Goal: Transaction & Acquisition: Purchase product/service

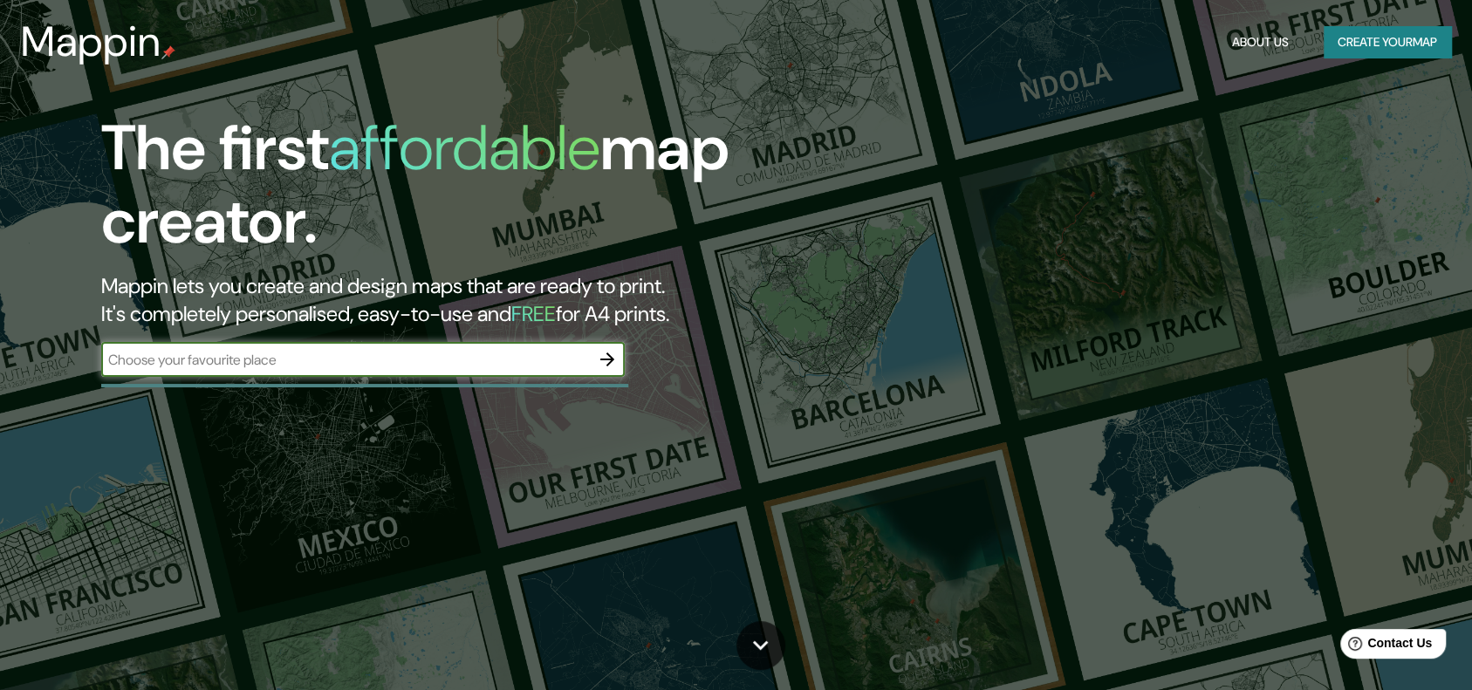
click at [271, 353] on input "text" at bounding box center [345, 360] width 488 height 20
type input "patio ruta 400"
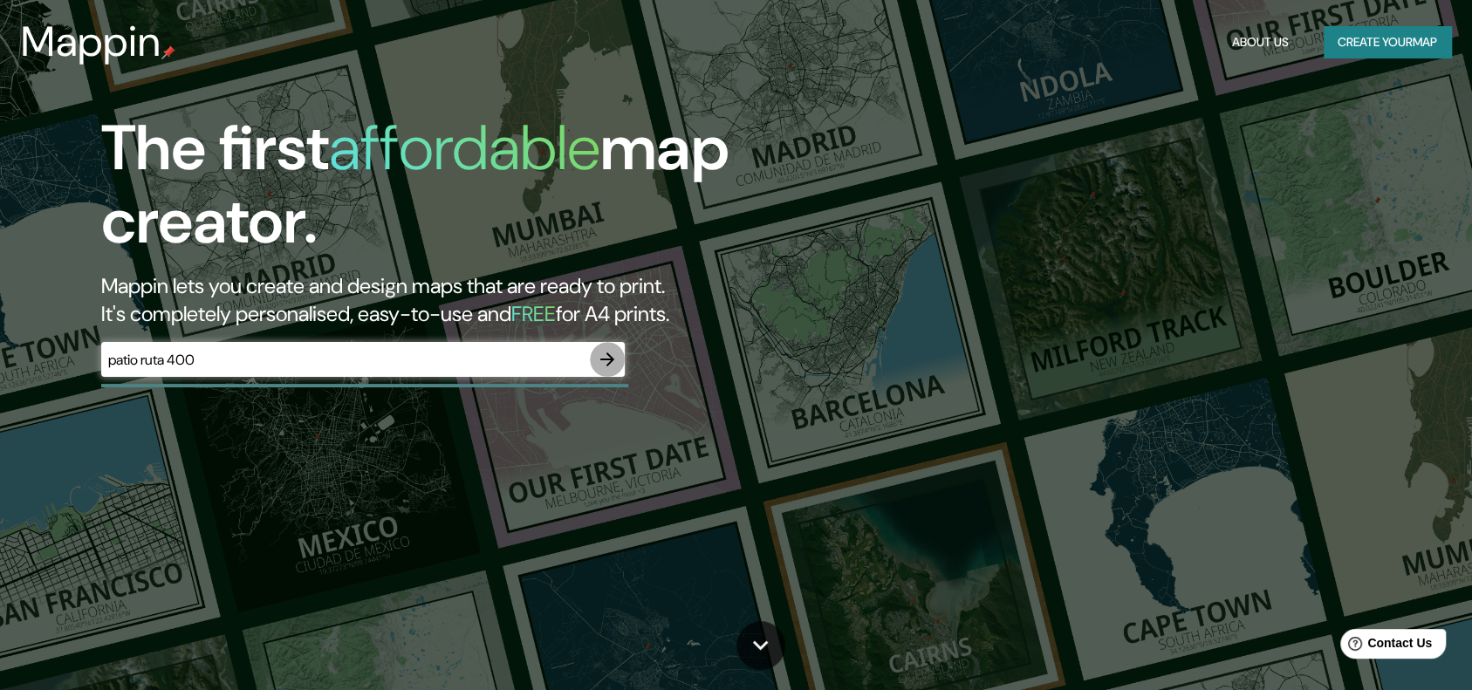
click at [604, 369] on icon "button" at bounding box center [607, 359] width 21 height 21
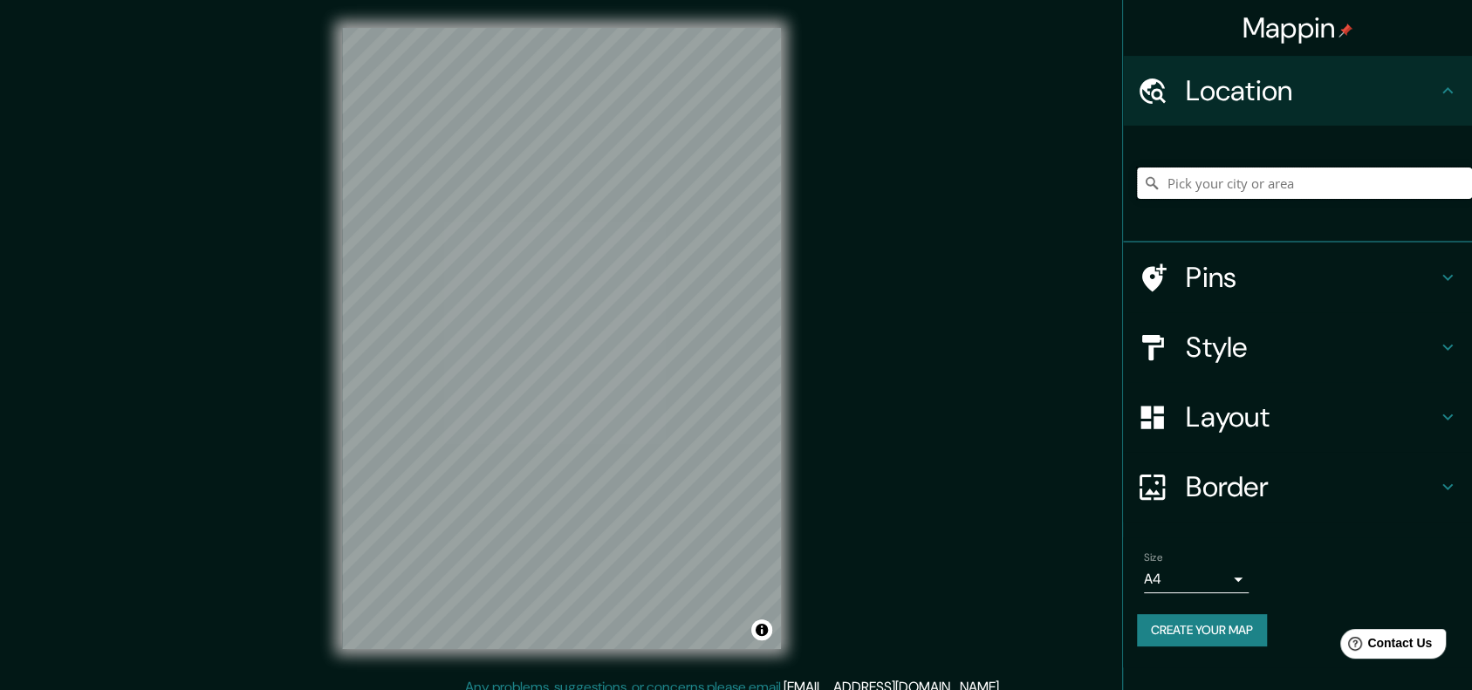
click at [1240, 190] on input "Pick your city or area" at bounding box center [1304, 182] width 335 height 31
type input "[GEOGRAPHIC_DATA], [GEOGRAPHIC_DATA], [GEOGRAPHIC_DATA]"
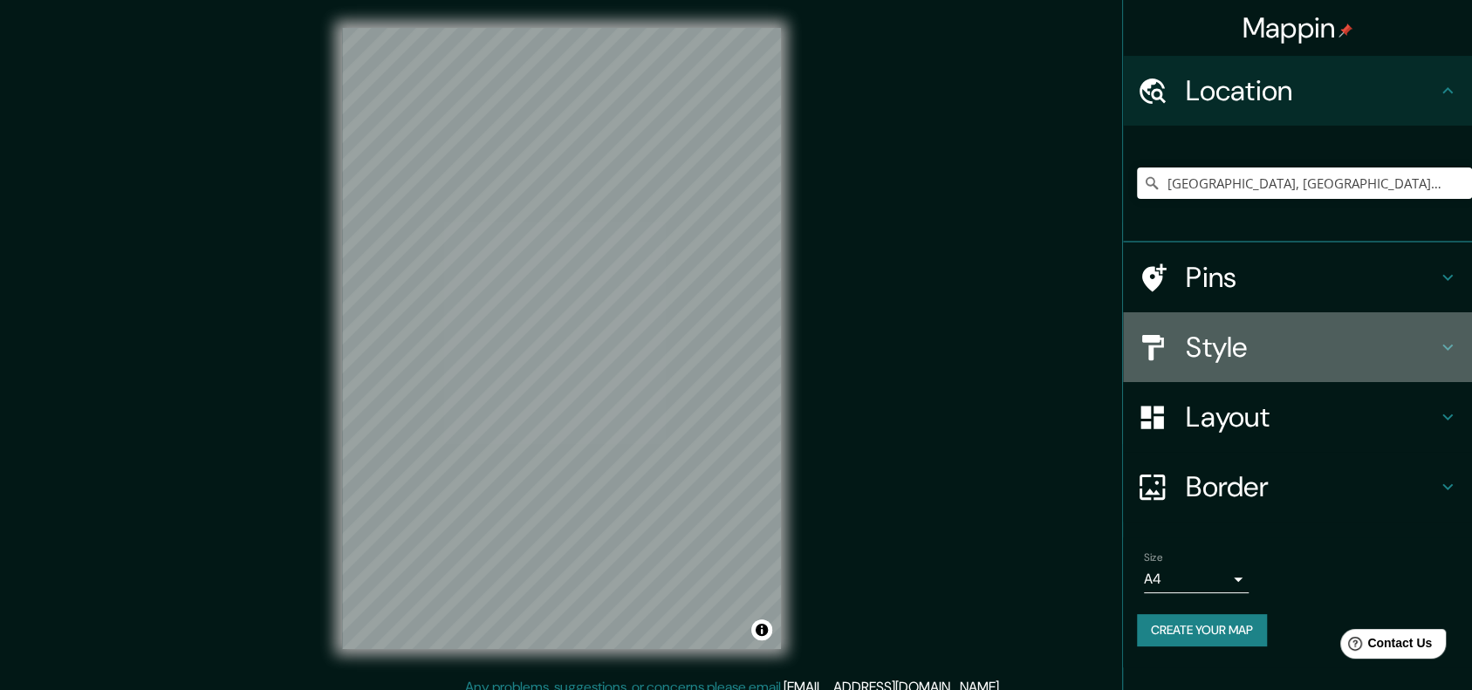
click at [1313, 359] on h4 "Style" at bounding box center [1310, 347] width 251 height 35
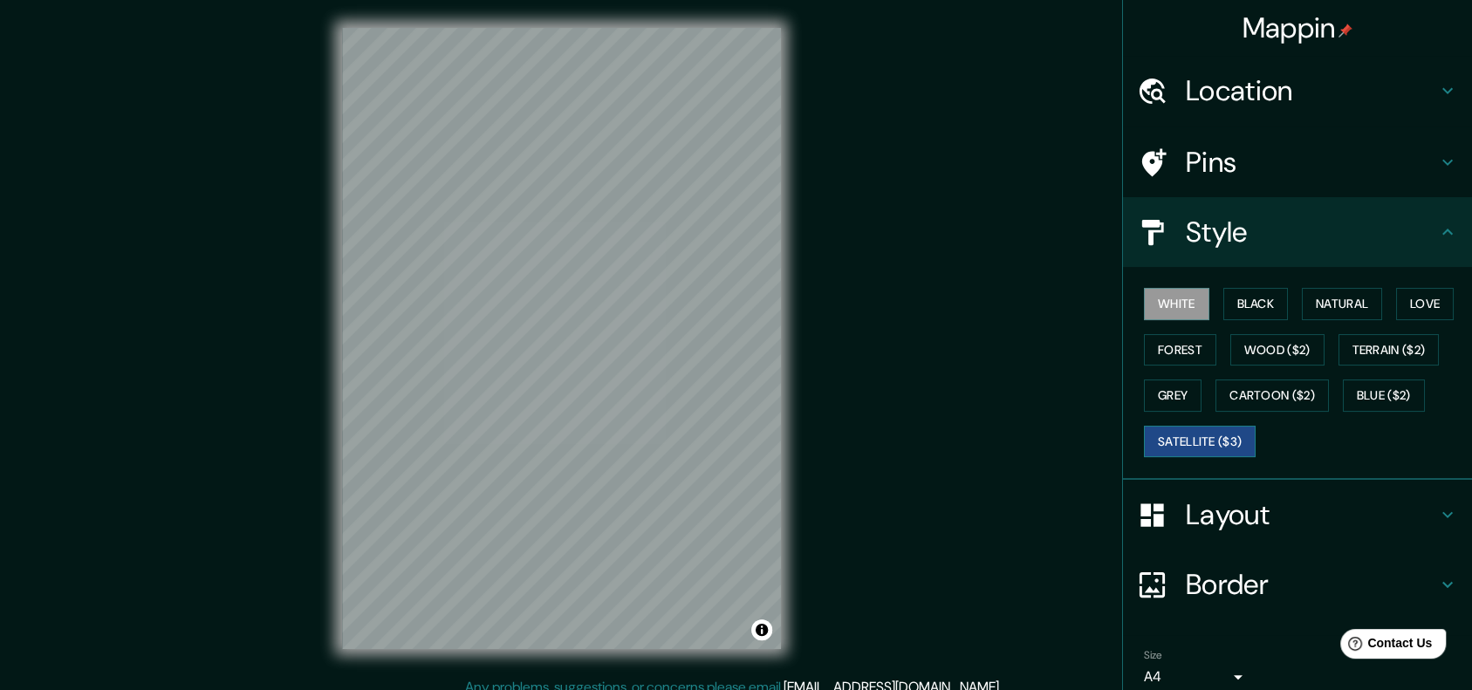
click at [1180, 438] on button "Satellite ($3)" at bounding box center [1200, 442] width 112 height 32
click at [830, 409] on div "Mappin Location [GEOGRAPHIC_DATA], [GEOGRAPHIC_DATA], [GEOGRAPHIC_DATA] [GEOGRA…" at bounding box center [736, 352] width 1472 height 705
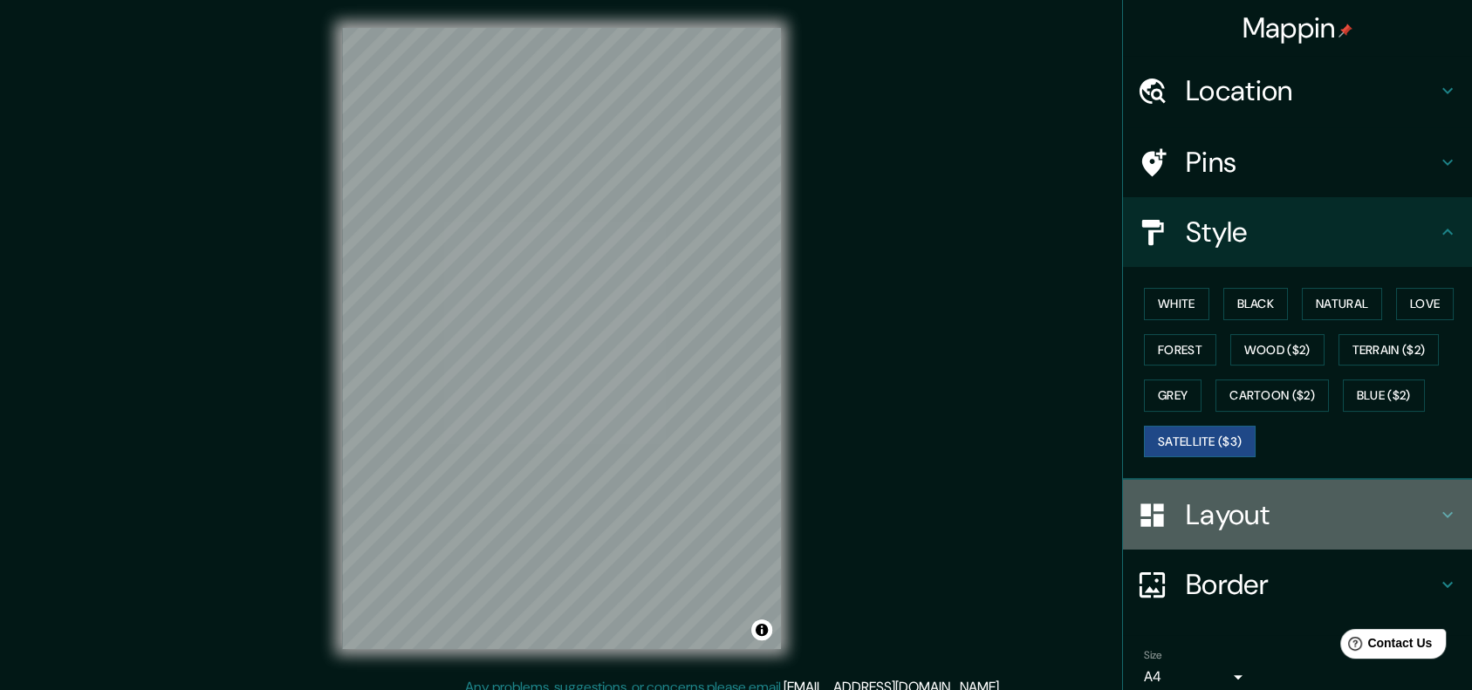
click at [1228, 499] on h4 "Layout" at bounding box center [1310, 514] width 251 height 35
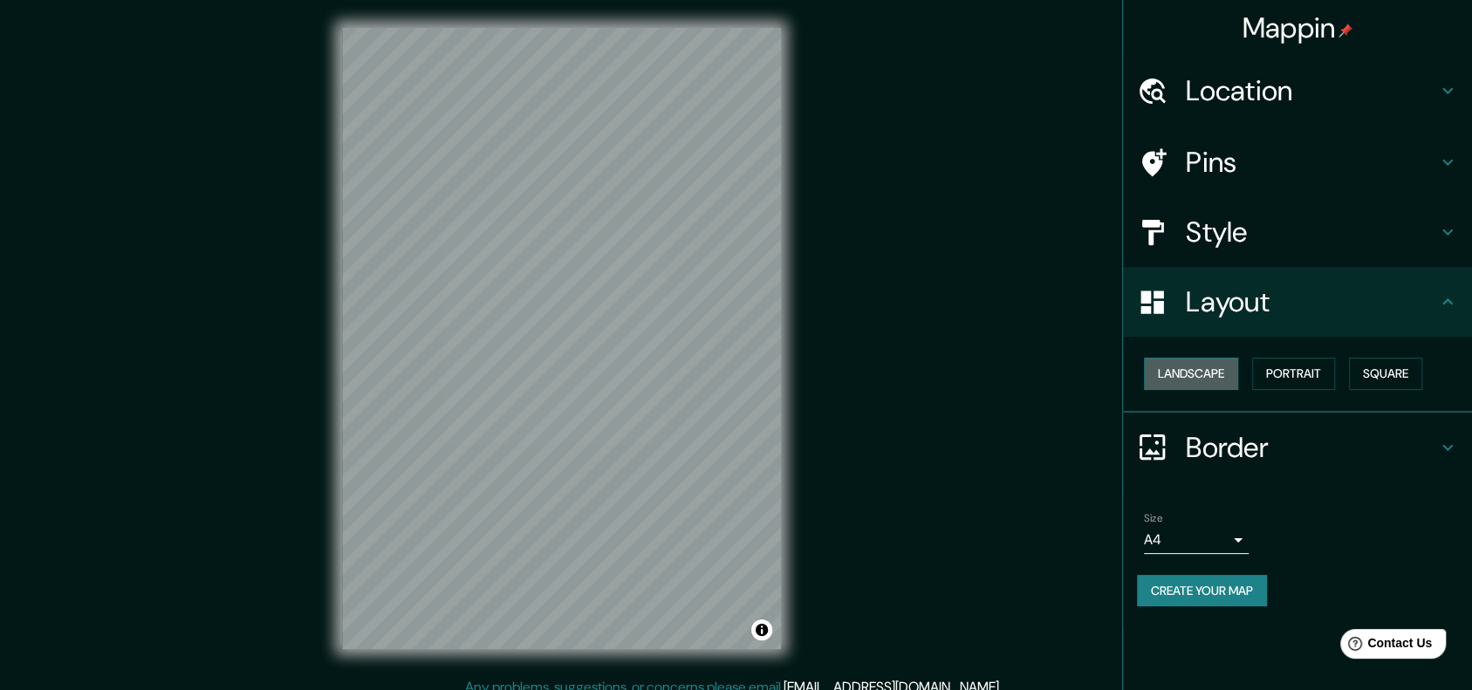
click at [1207, 376] on button "Landscape" at bounding box center [1191, 374] width 94 height 32
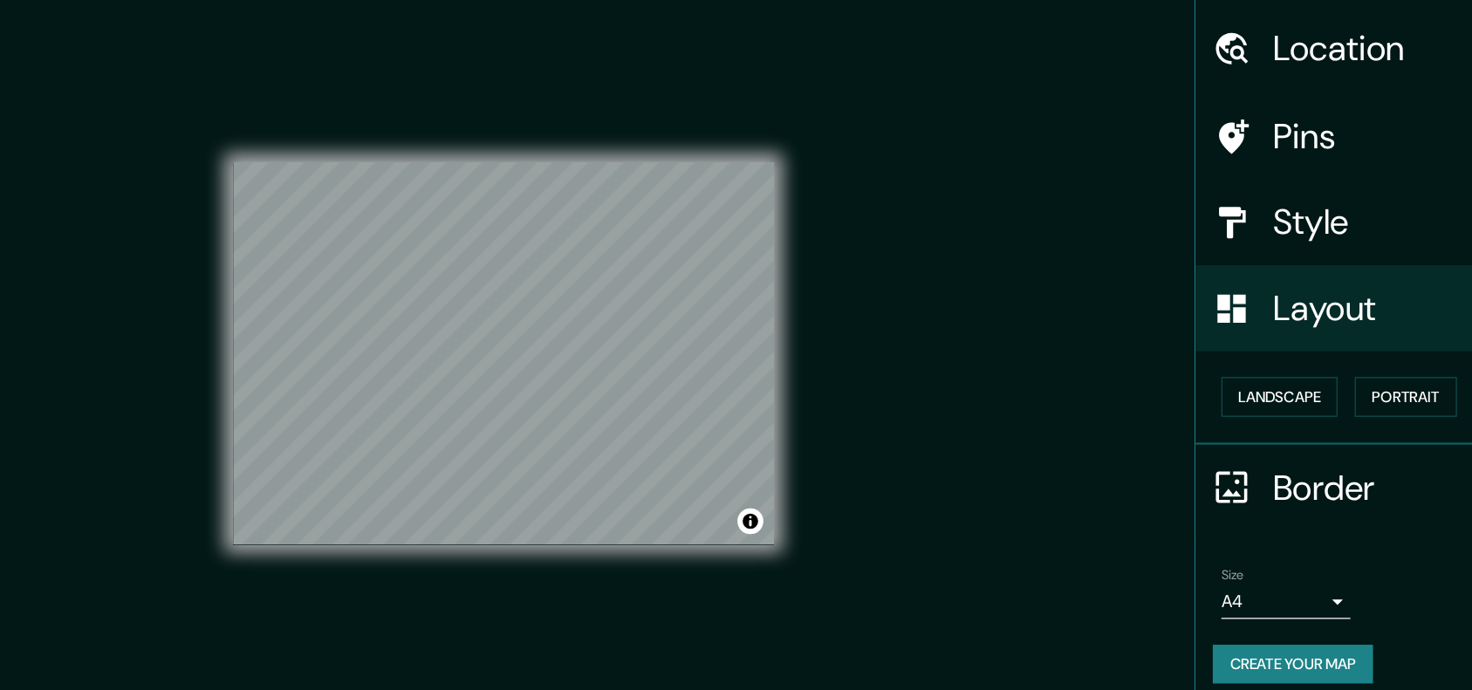
click at [1212, 248] on h4 "Style" at bounding box center [1310, 232] width 251 height 35
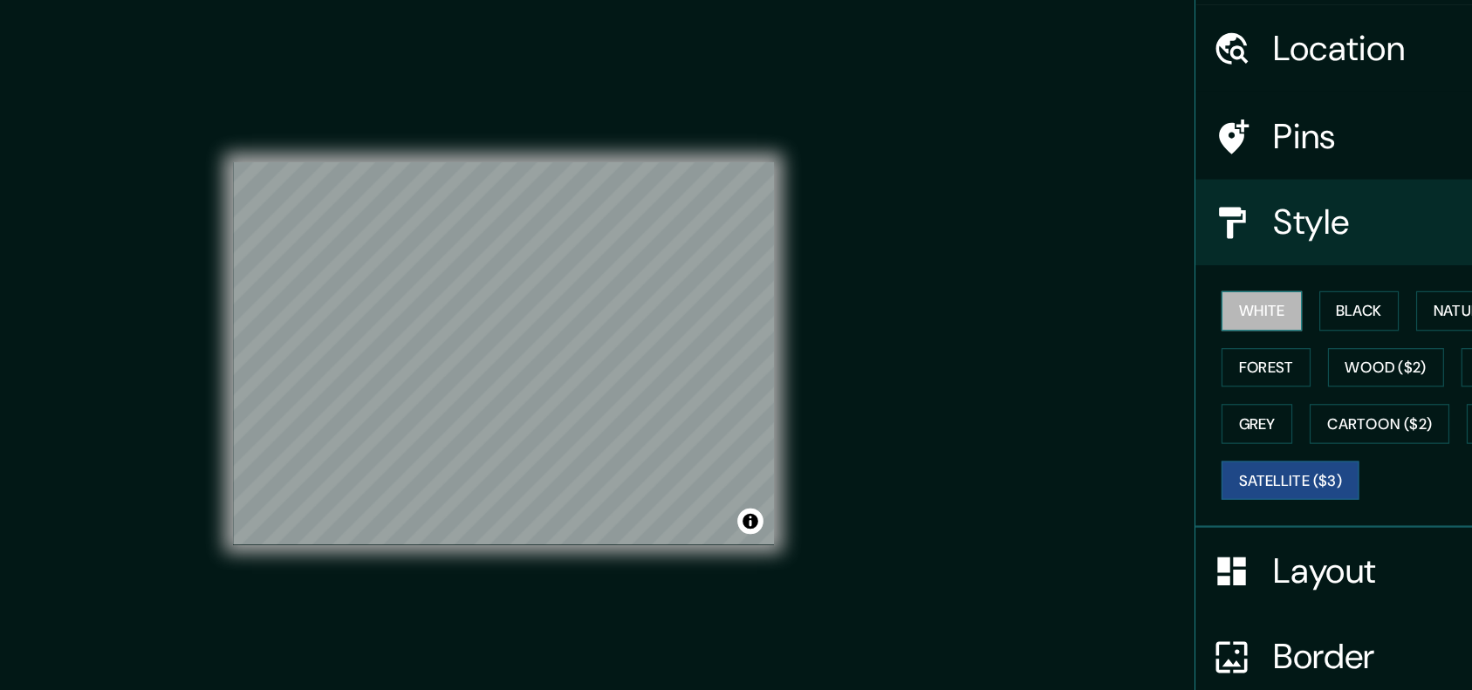
click at [1153, 303] on button "White" at bounding box center [1176, 304] width 65 height 32
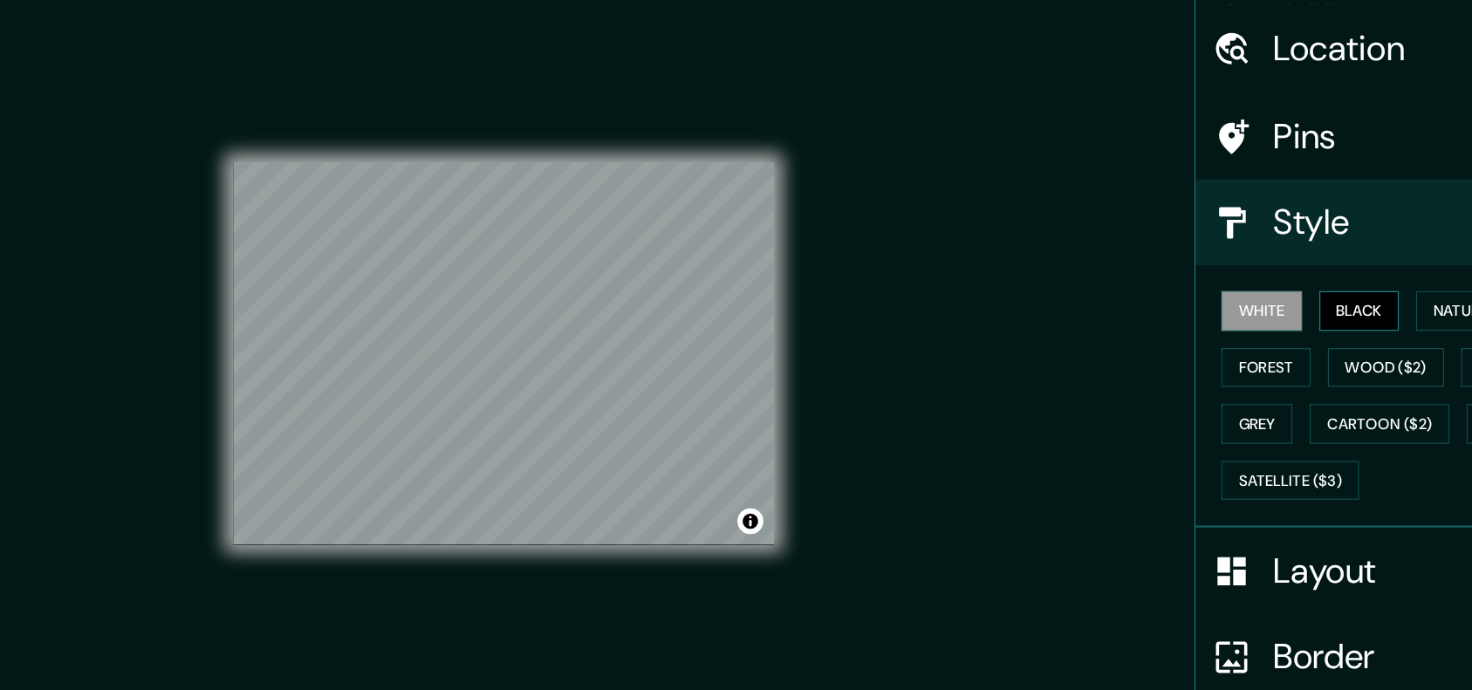
click at [1226, 297] on button "Black" at bounding box center [1255, 304] width 65 height 32
click at [1171, 303] on button "White" at bounding box center [1176, 304] width 65 height 32
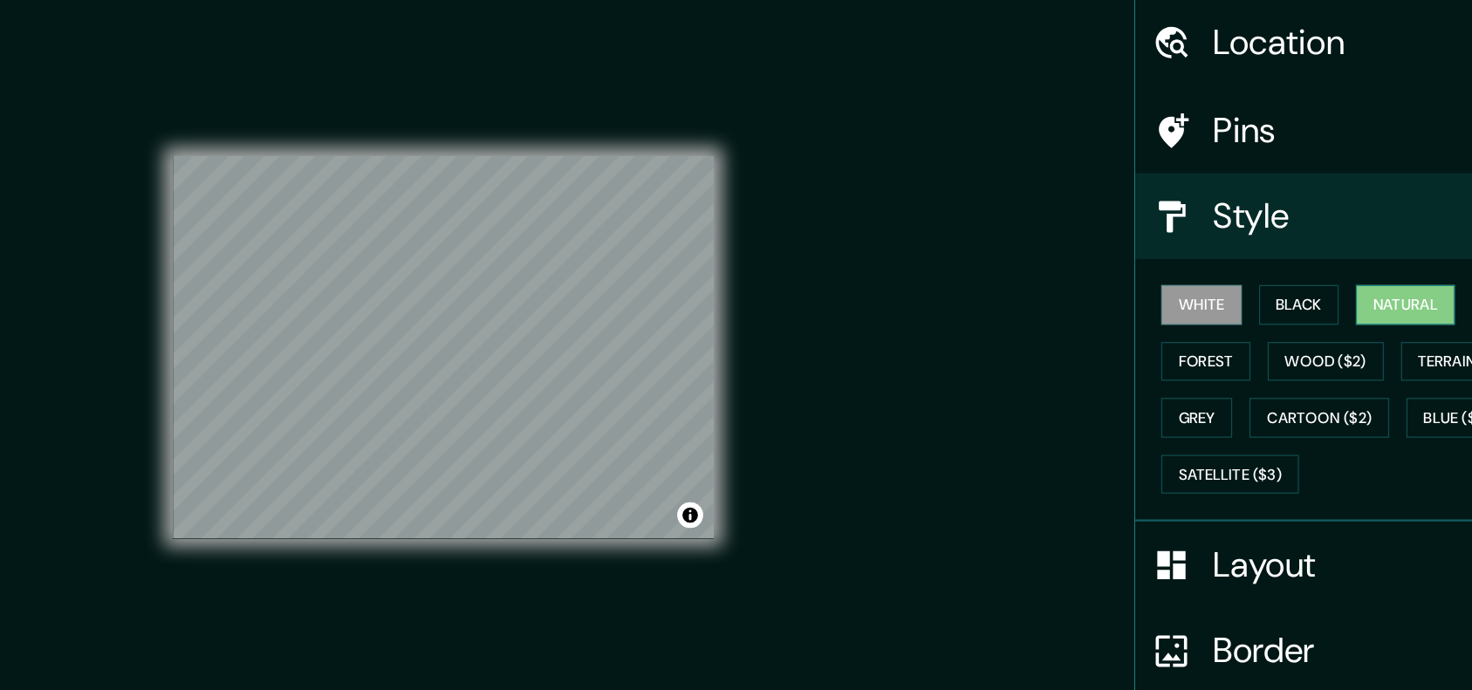
click at [1316, 311] on button "Natural" at bounding box center [1341, 304] width 80 height 32
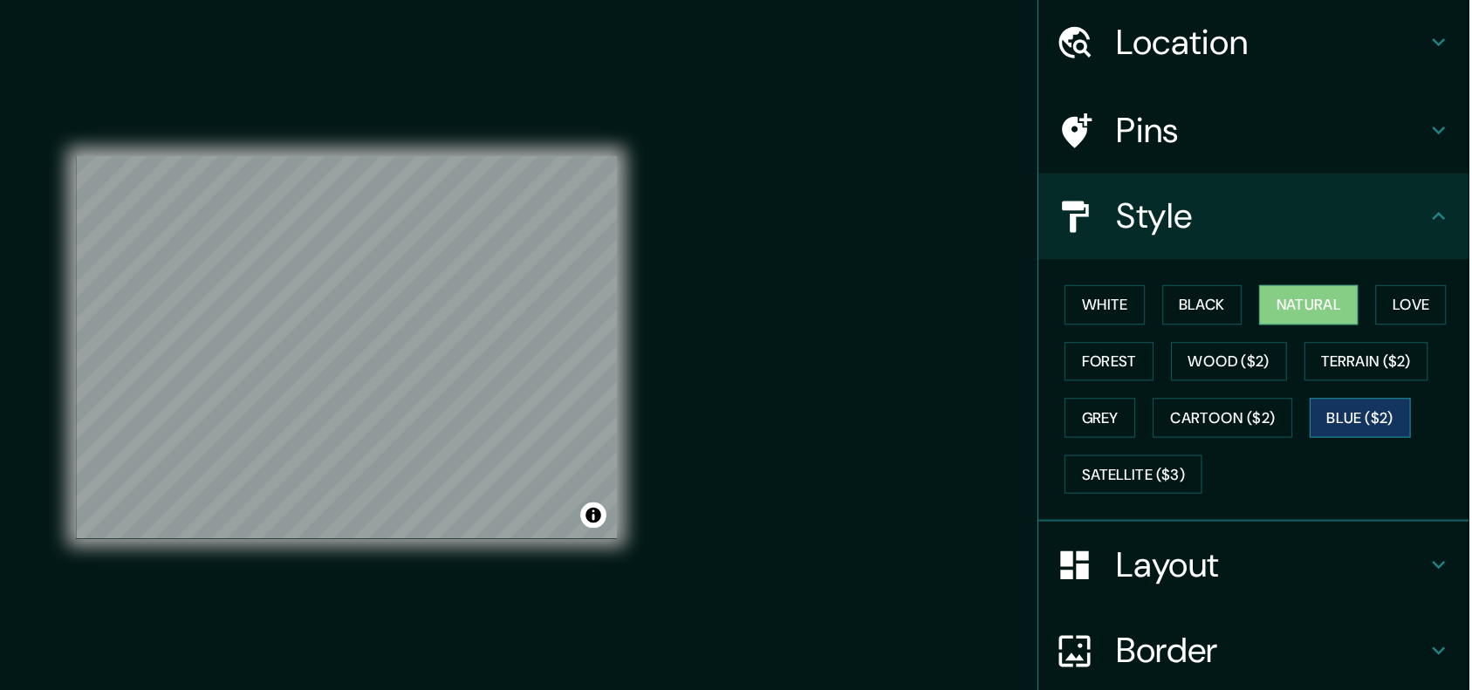
click at [1376, 392] on button "Blue ($2)" at bounding box center [1383, 395] width 82 height 32
click at [1151, 291] on button "White" at bounding box center [1176, 304] width 65 height 32
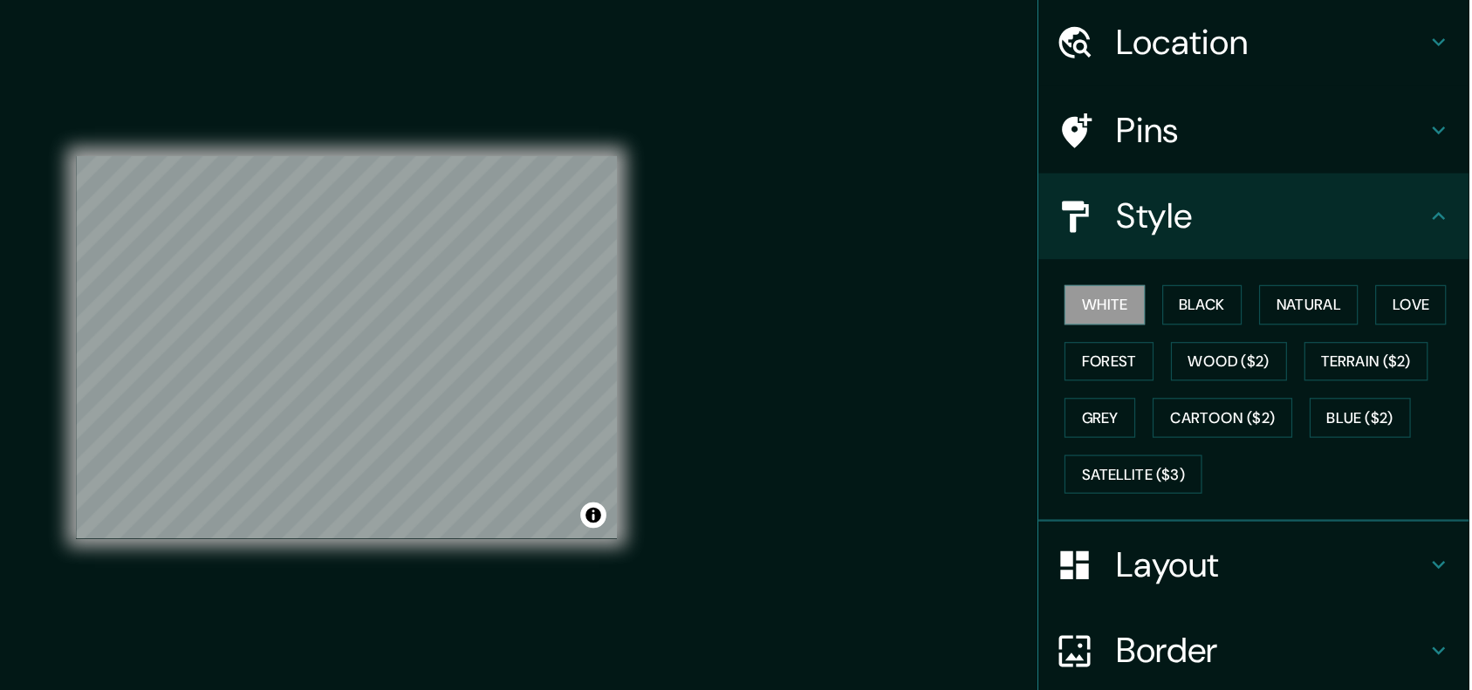
click at [1223, 91] on h4 "Location" at bounding box center [1310, 90] width 251 height 35
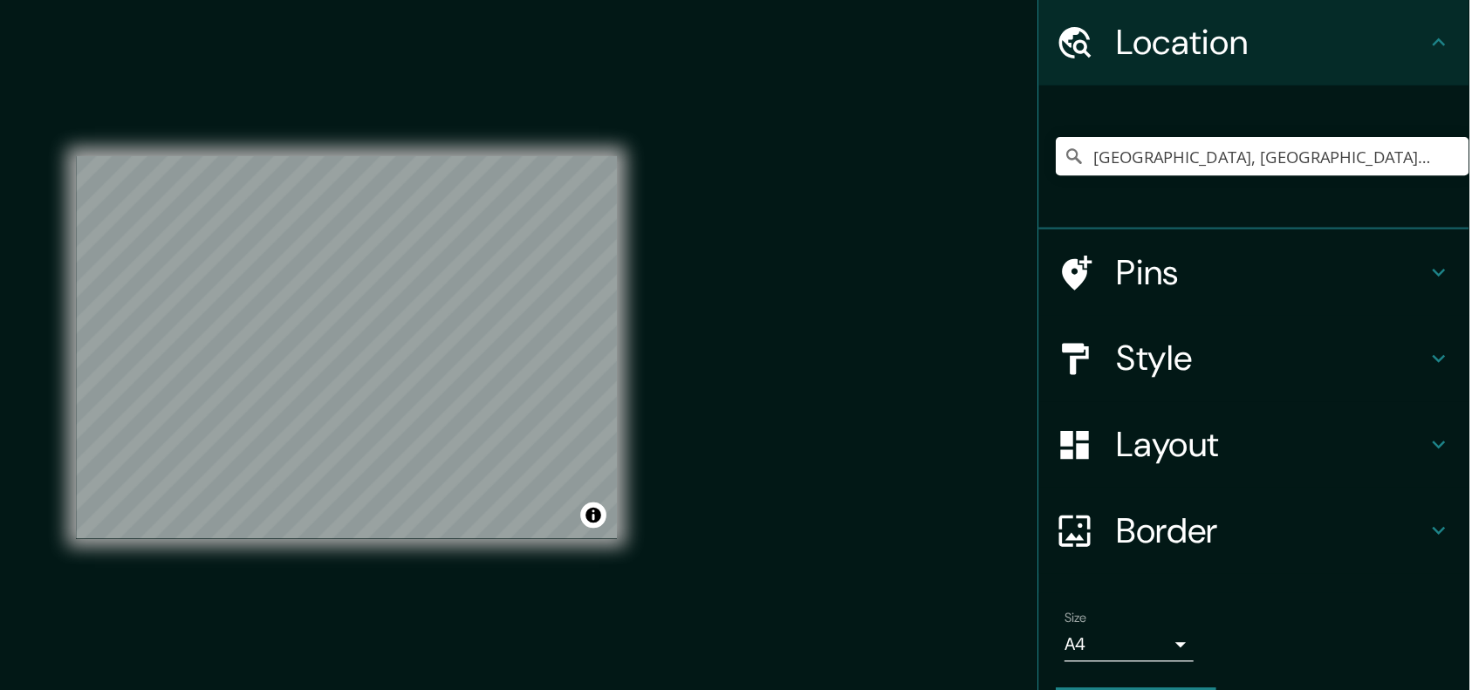
click at [1269, 266] on h4 "Pins" at bounding box center [1310, 277] width 251 height 35
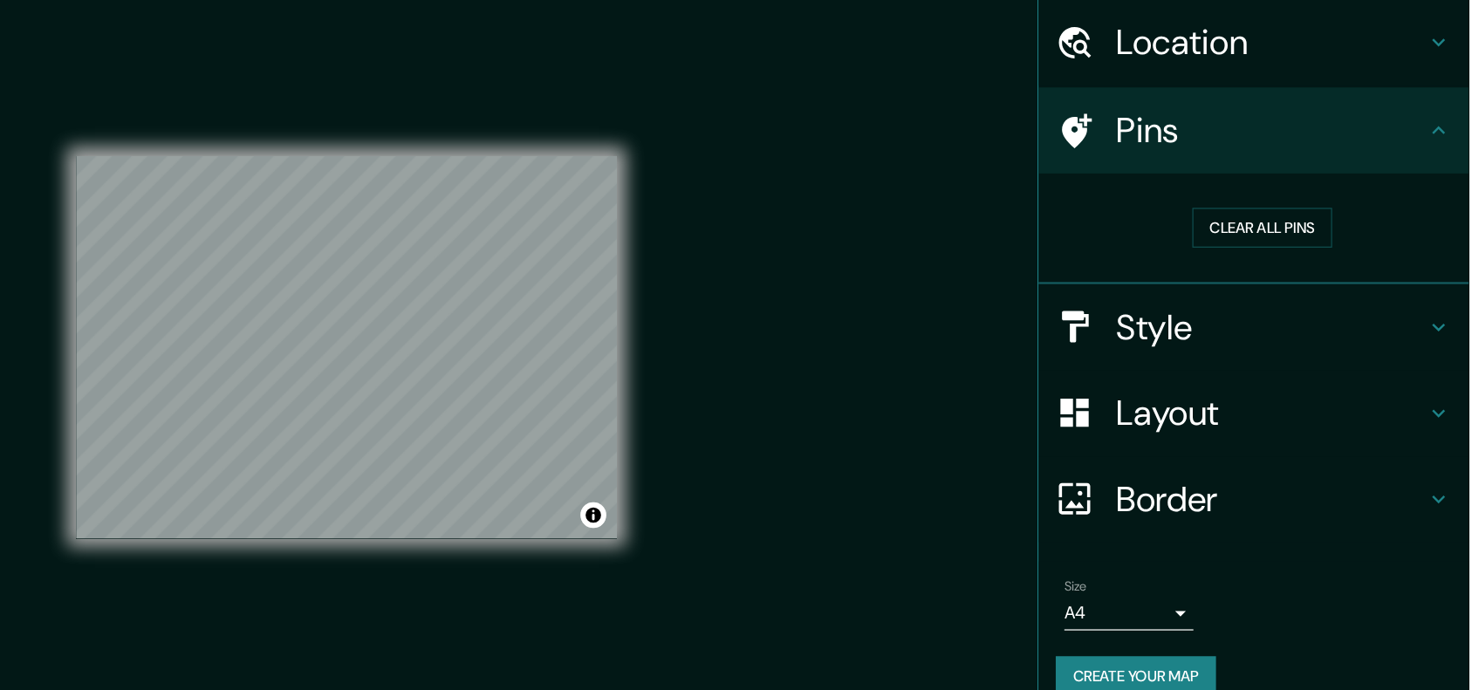
click at [1253, 154] on h4 "Pins" at bounding box center [1310, 162] width 251 height 35
click at [1266, 315] on h4 "Style" at bounding box center [1310, 321] width 251 height 35
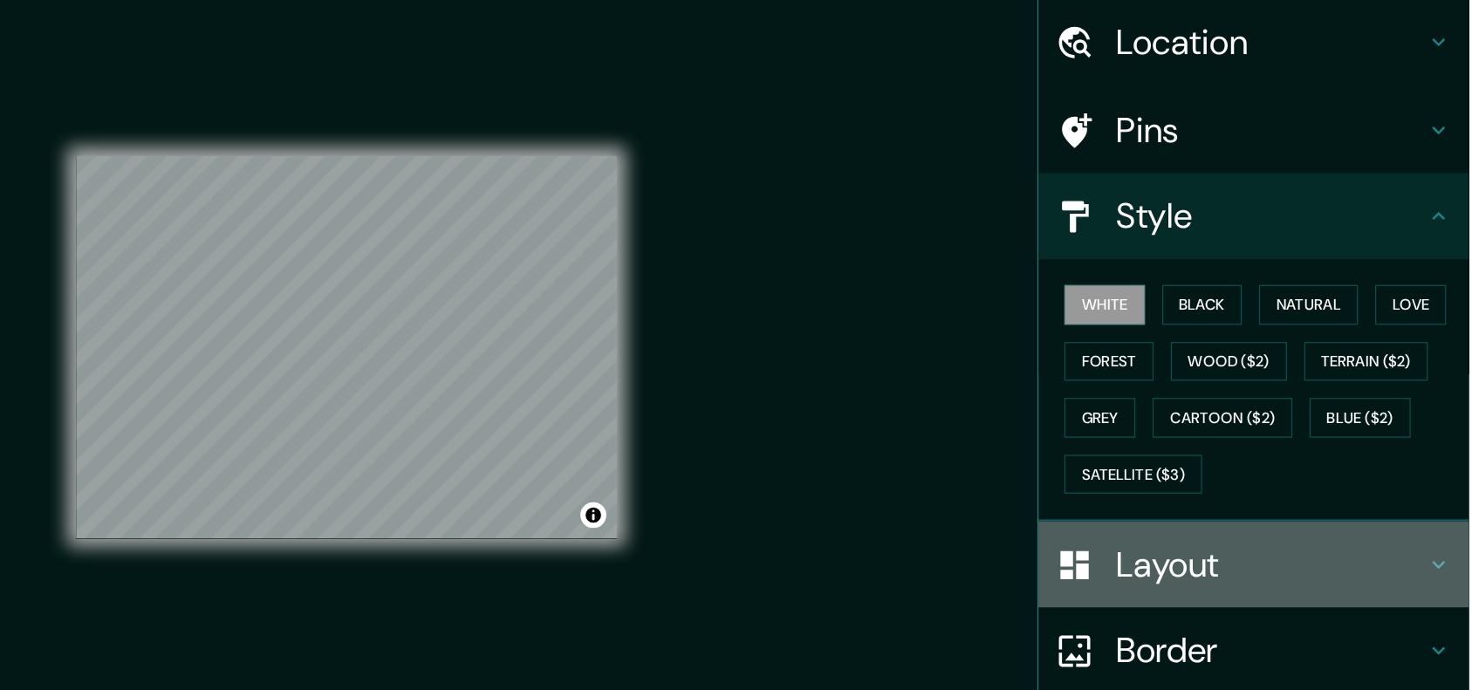
click at [1217, 526] on h4 "Layout" at bounding box center [1310, 514] width 251 height 35
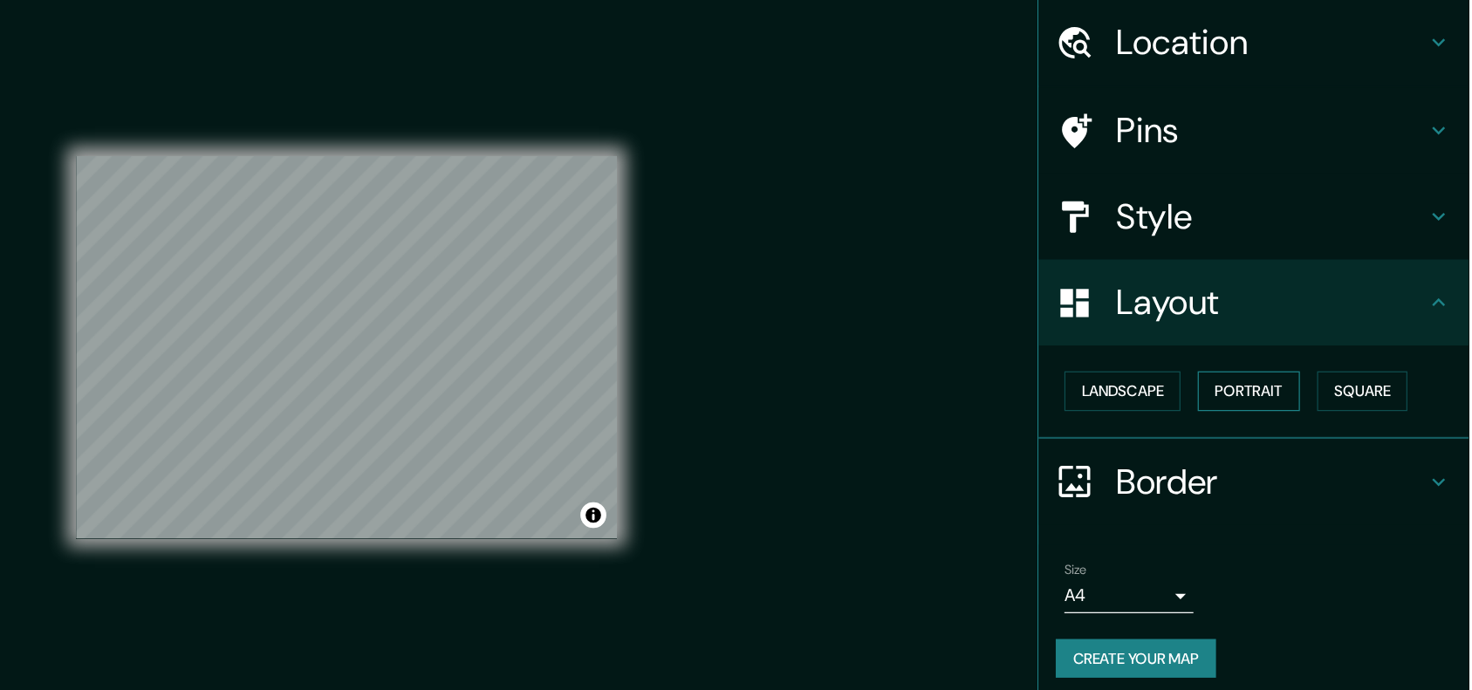
click at [1317, 366] on button "Portrait" at bounding box center [1293, 374] width 83 height 32
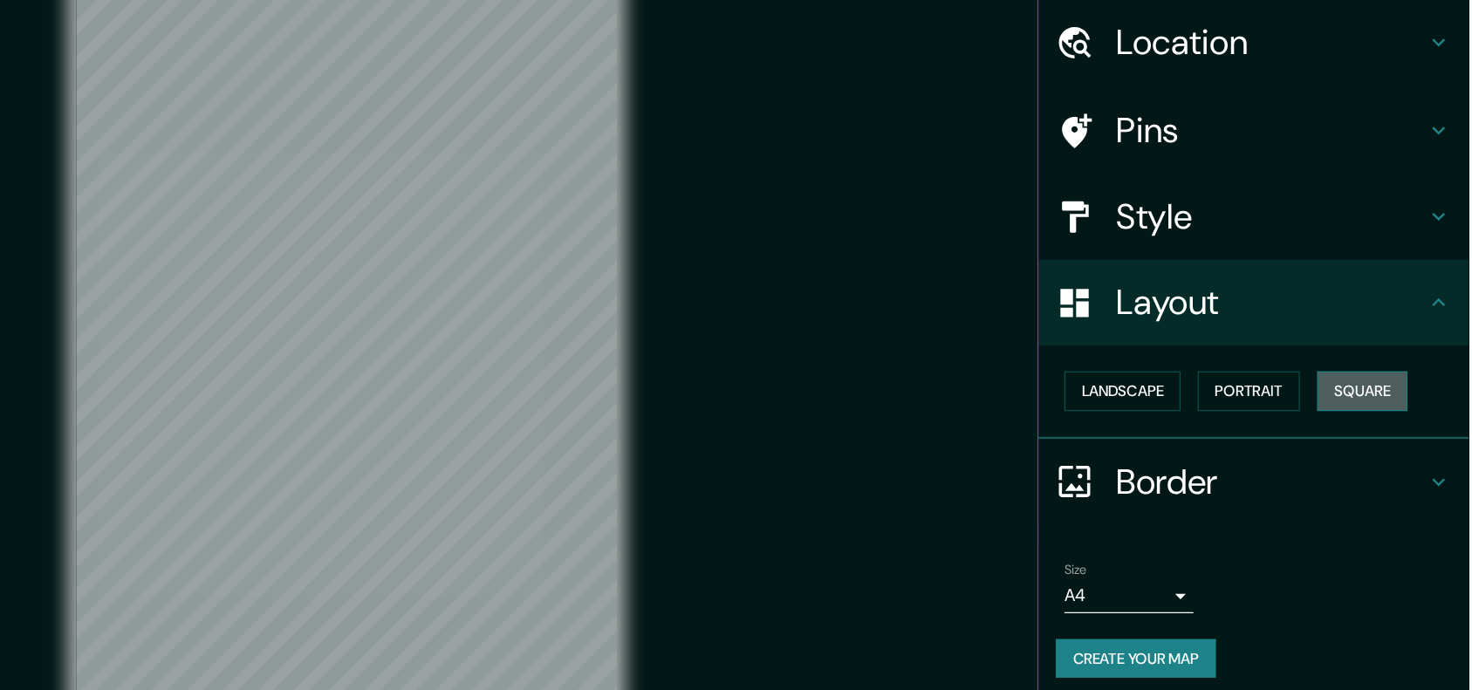
click at [1394, 368] on button "Square" at bounding box center [1385, 374] width 73 height 32
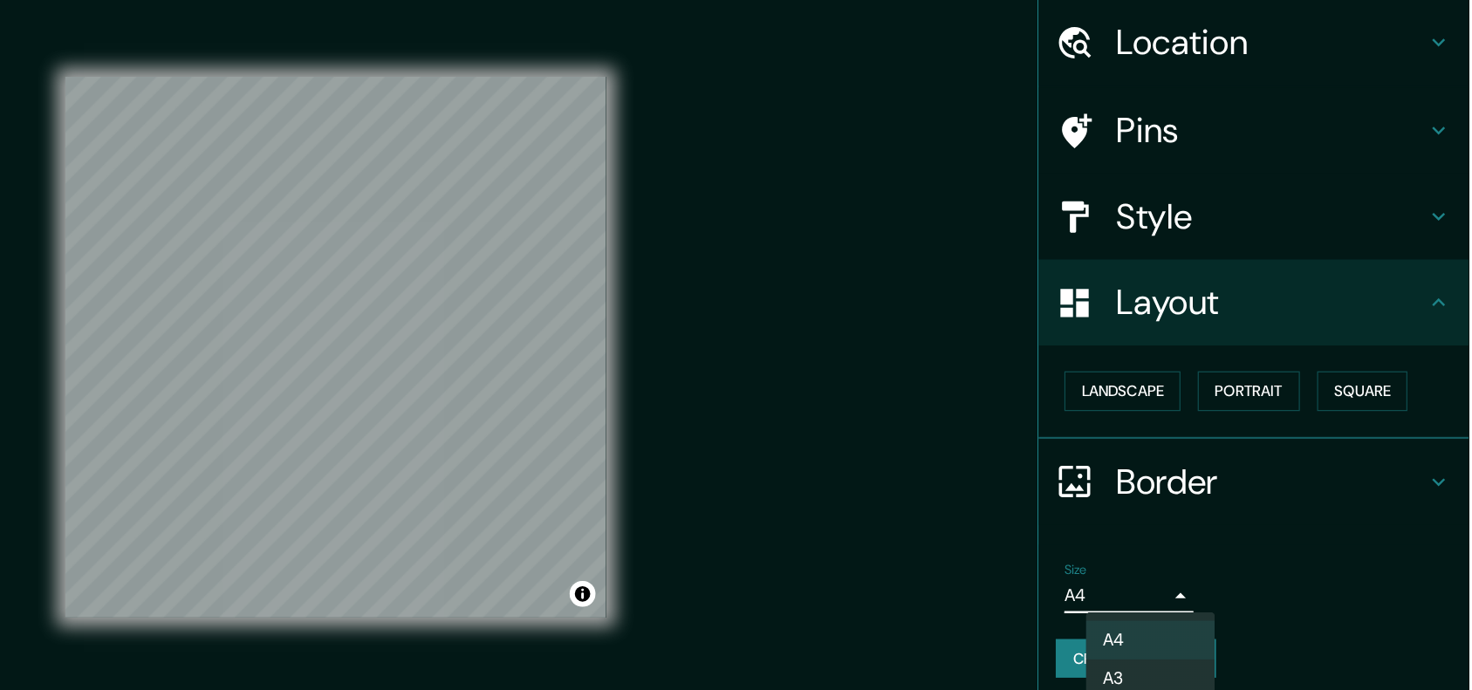
click at [936, 480] on body "Mappin Location [GEOGRAPHIC_DATA], [GEOGRAPHIC_DATA], [GEOGRAPHIC_DATA] [GEOGRA…" at bounding box center [736, 345] width 1472 height 690
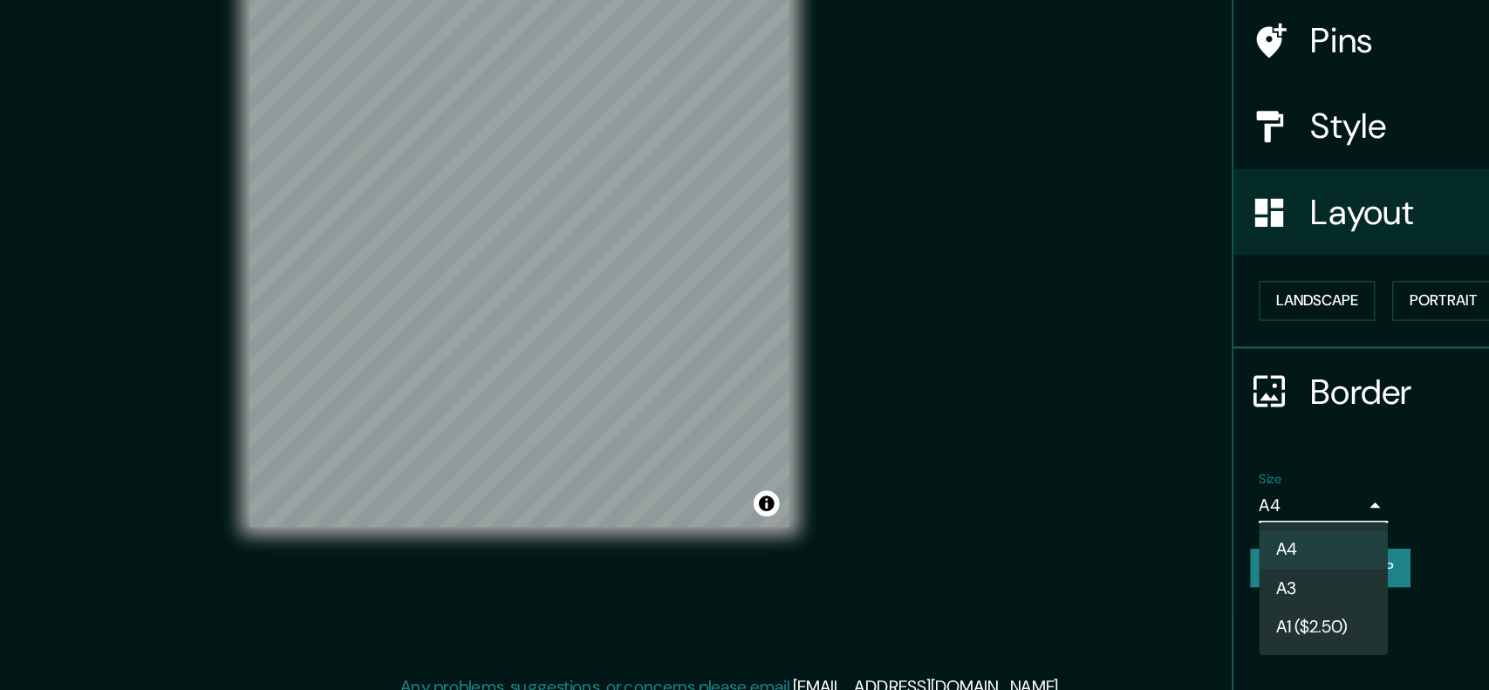
click at [1194, 602] on li "A3" at bounding box center [1213, 606] width 105 height 31
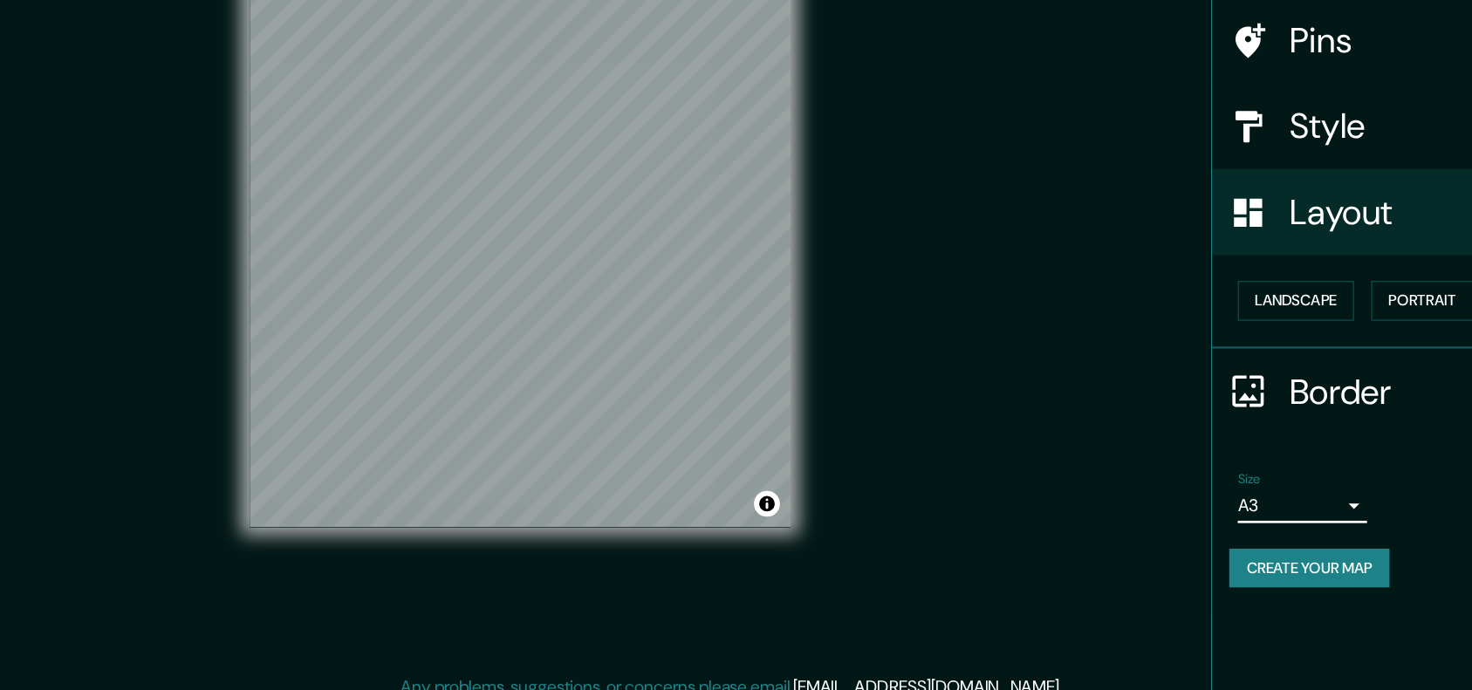
click at [1042, 408] on body "Mappin Location [GEOGRAPHIC_DATA], [GEOGRAPHIC_DATA], [GEOGRAPHIC_DATA] [GEOGRA…" at bounding box center [736, 345] width 1472 height 690
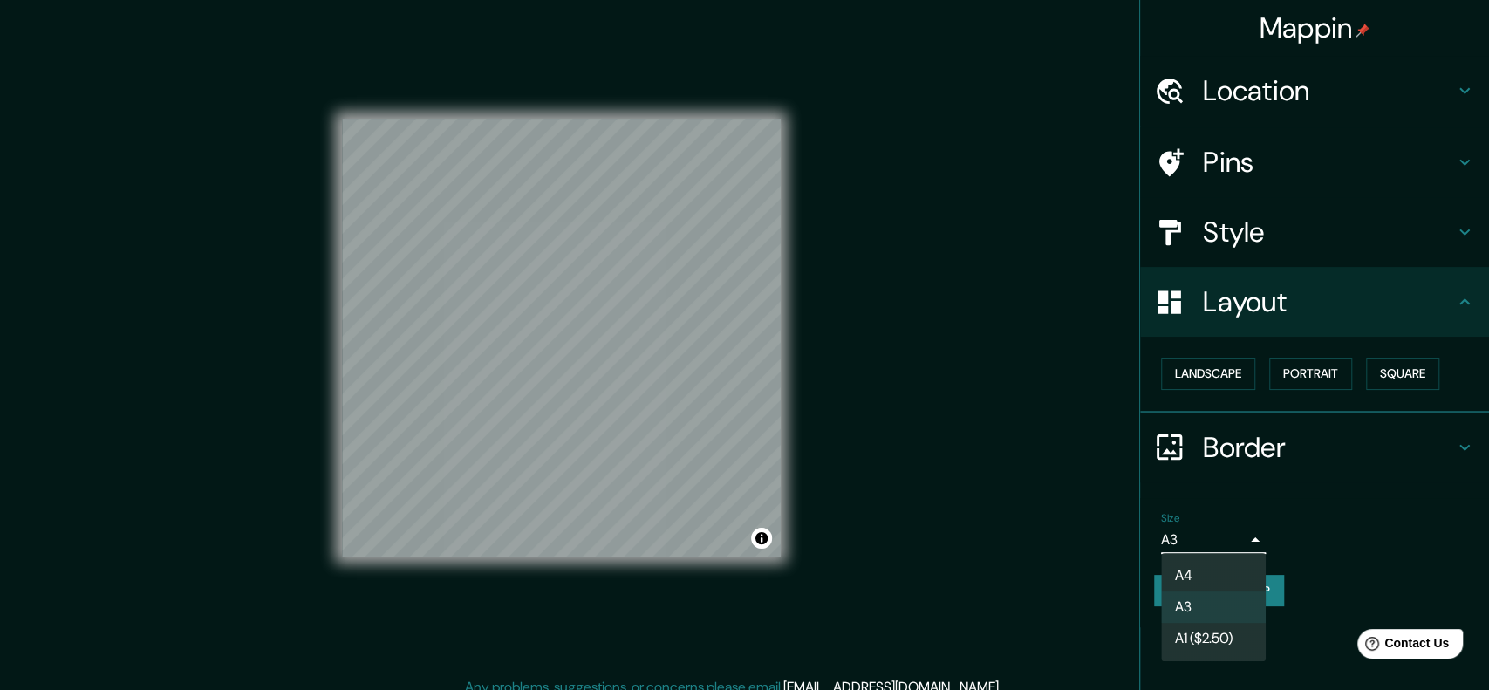
click at [1241, 637] on li "A1 ($2.50)" at bounding box center [1213, 638] width 105 height 31
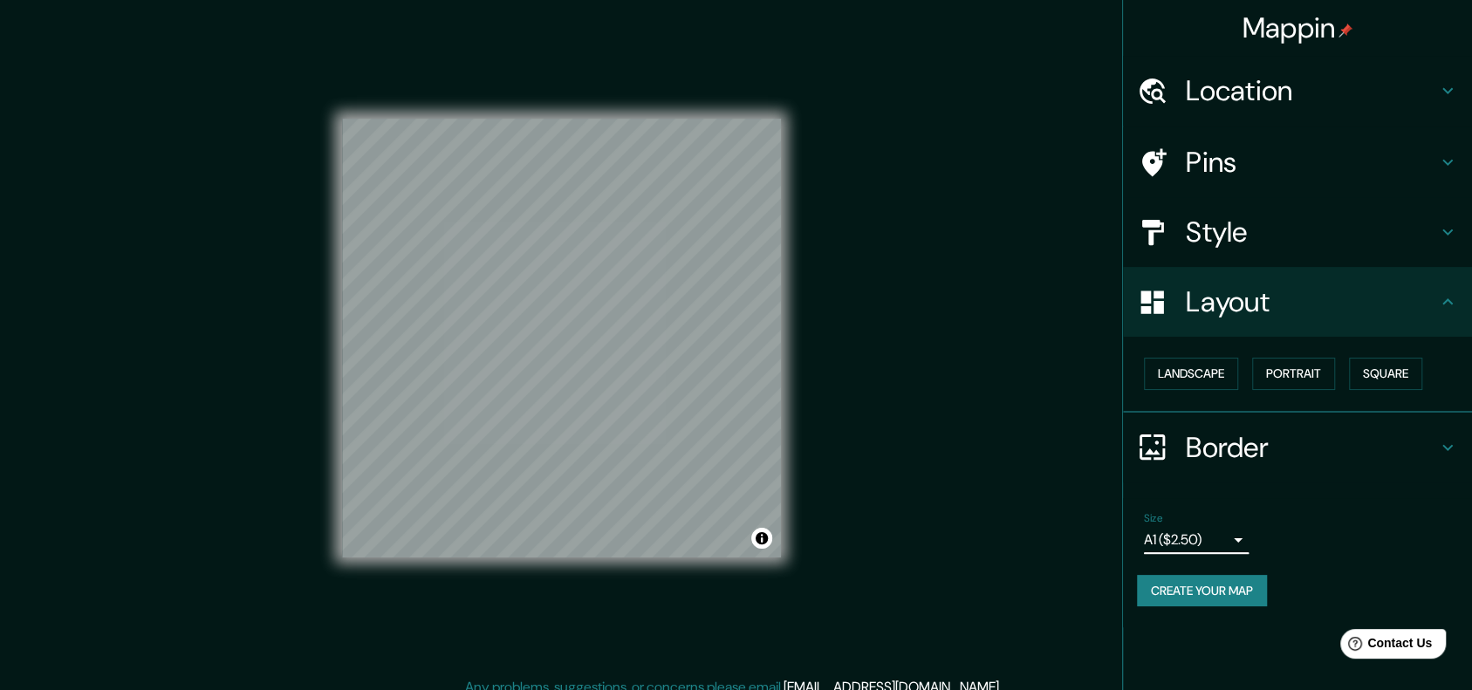
click at [1197, 536] on body "Mappin Location [GEOGRAPHIC_DATA], [GEOGRAPHIC_DATA], [GEOGRAPHIC_DATA] [GEOGRA…" at bounding box center [736, 345] width 1472 height 690
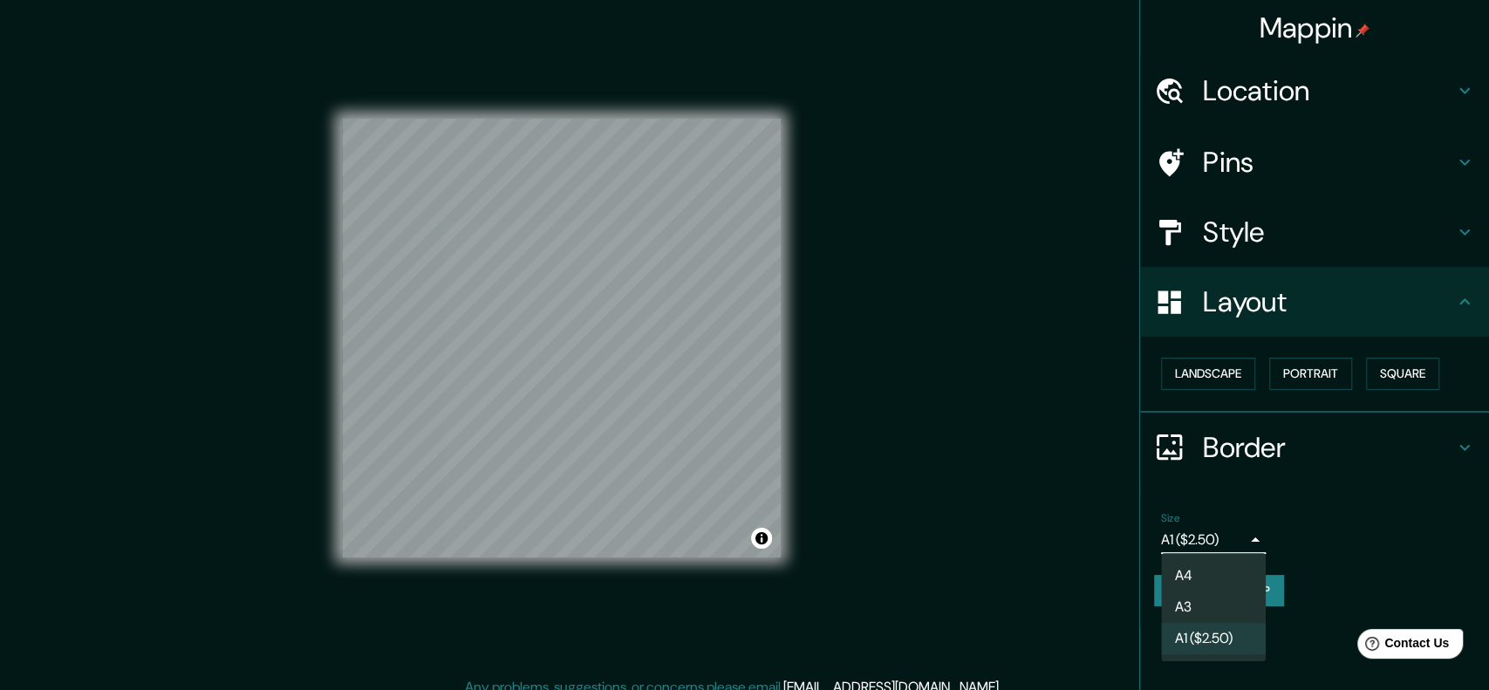
click at [1199, 568] on li "A4" at bounding box center [1213, 575] width 105 height 31
type input "single"
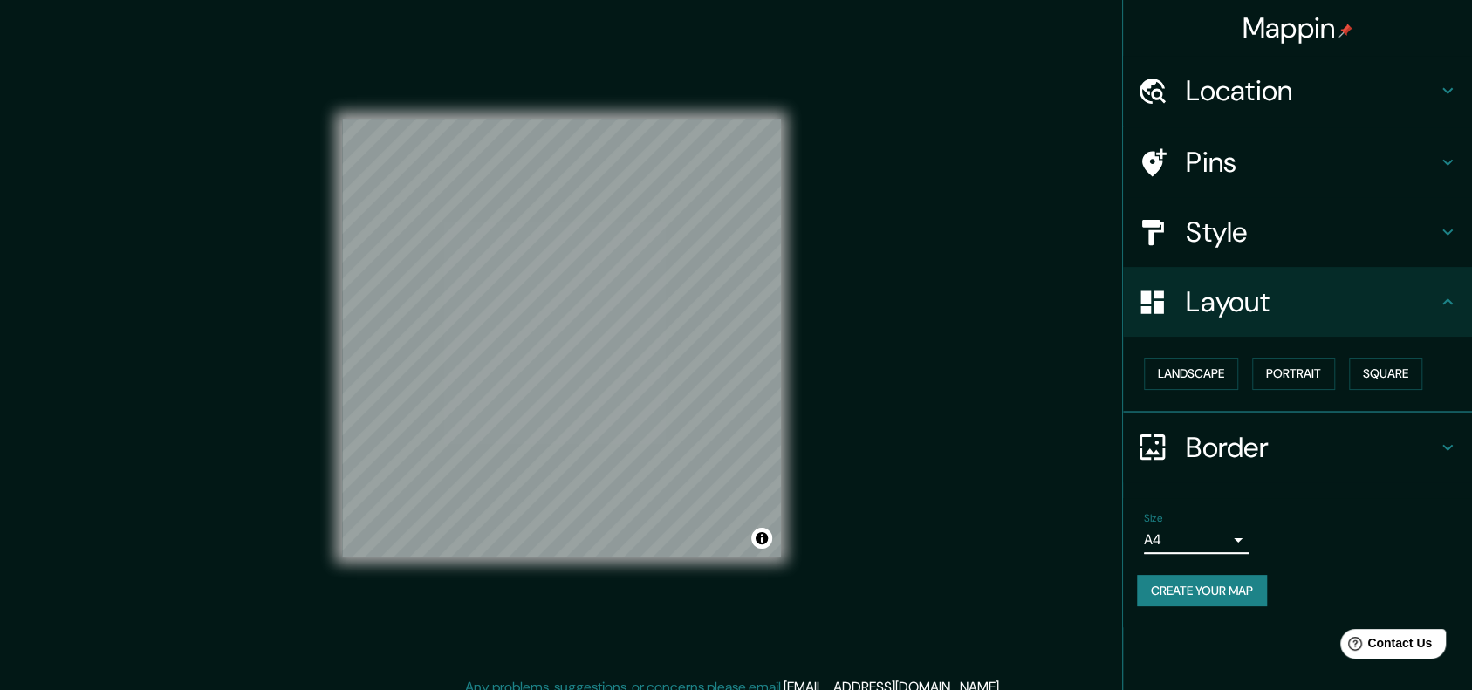
click at [1265, 468] on div "Border" at bounding box center [1297, 448] width 349 height 70
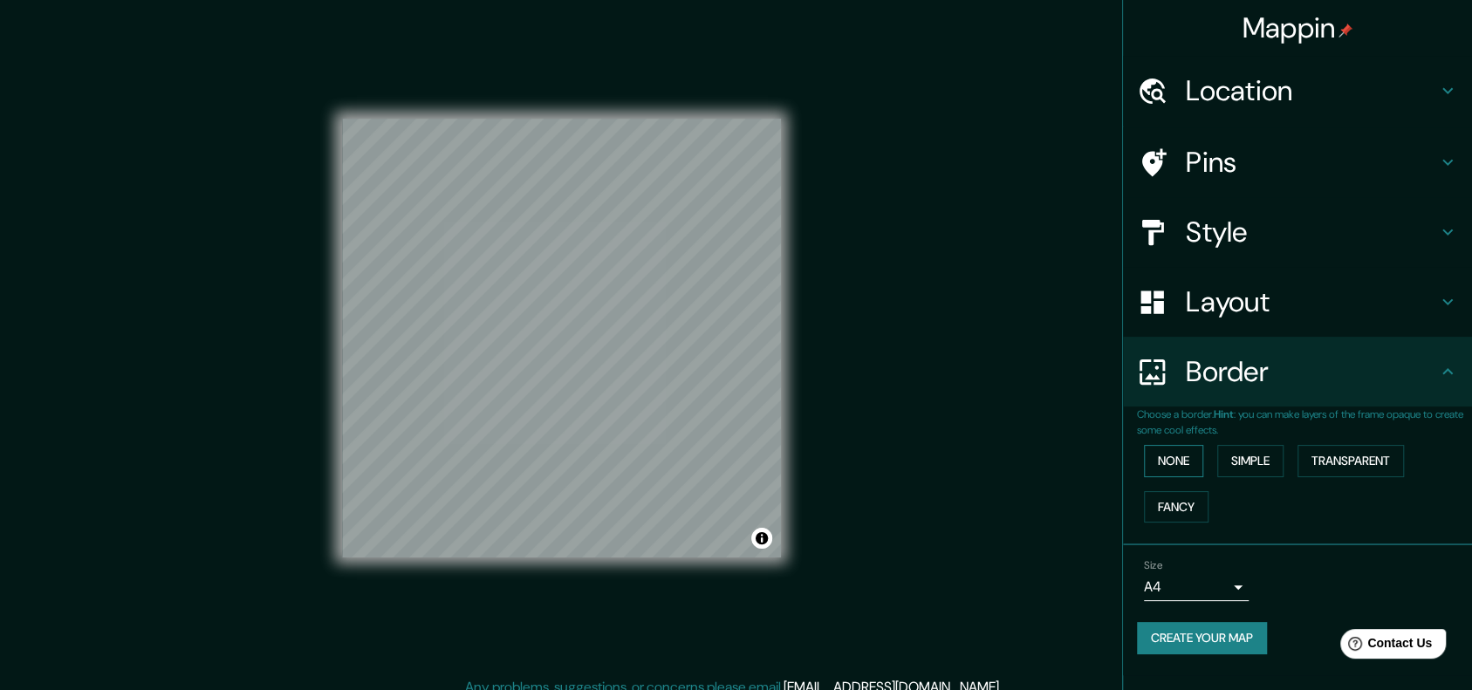
click at [1176, 460] on button "None" at bounding box center [1173, 461] width 59 height 32
click at [1181, 500] on button "Fancy" at bounding box center [1176, 507] width 65 height 32
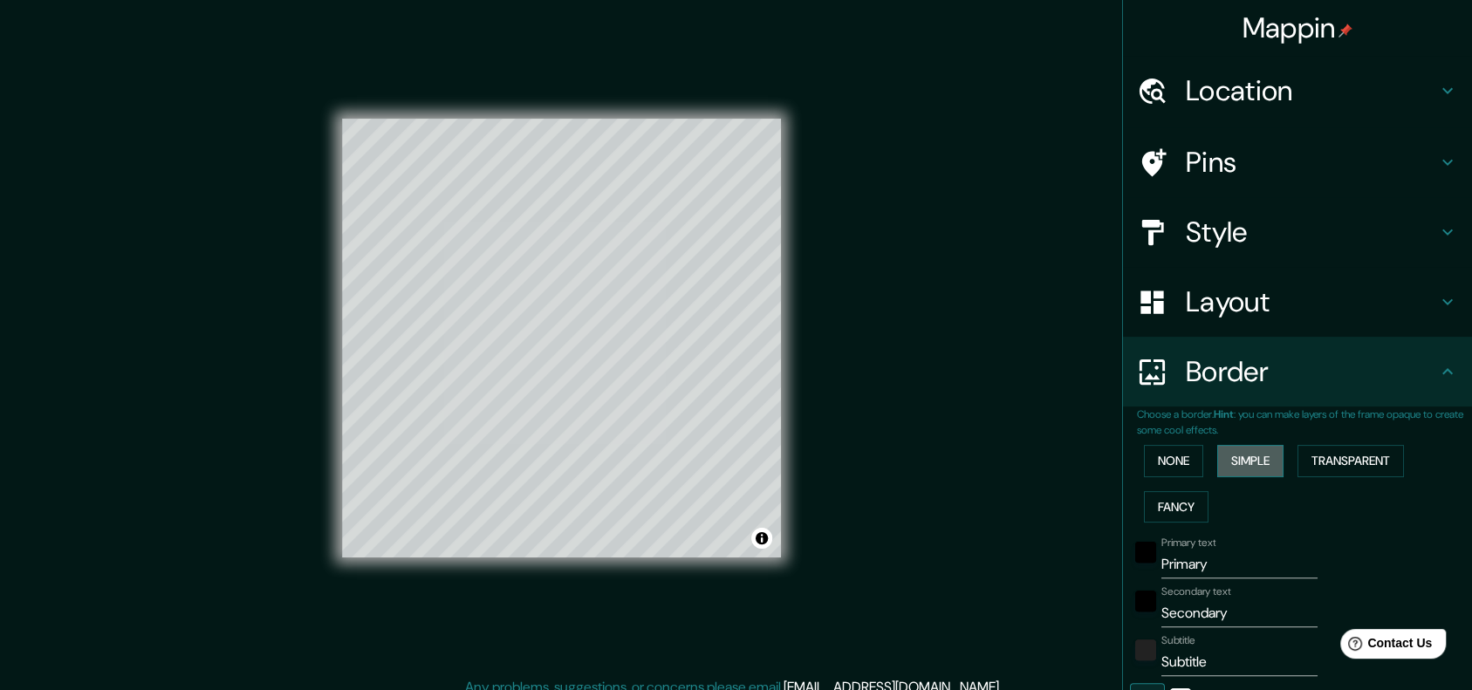
click at [1219, 457] on button "Simple" at bounding box center [1250, 461] width 66 height 32
click at [1321, 461] on button "Transparent" at bounding box center [1350, 461] width 106 height 32
click at [1162, 462] on button "None" at bounding box center [1173, 461] width 59 height 32
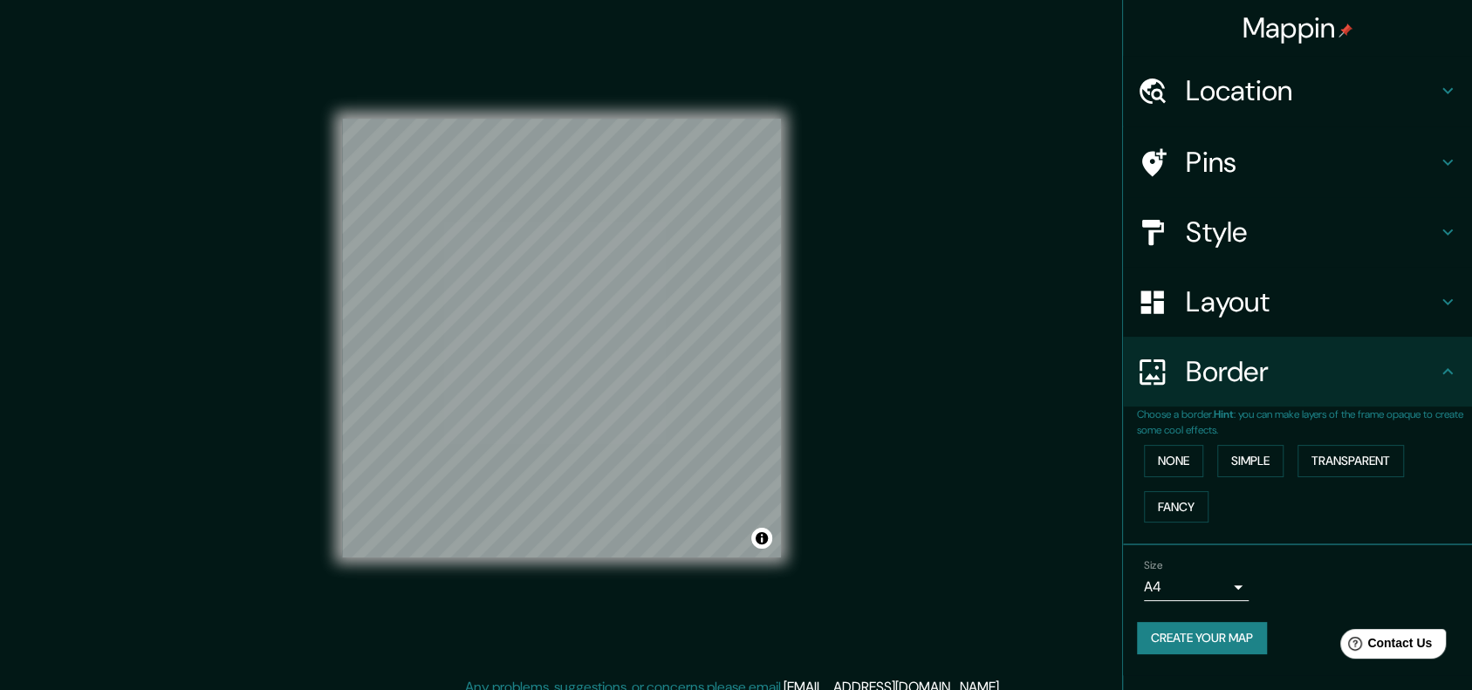
click at [1306, 314] on h4 "Layout" at bounding box center [1310, 301] width 251 height 35
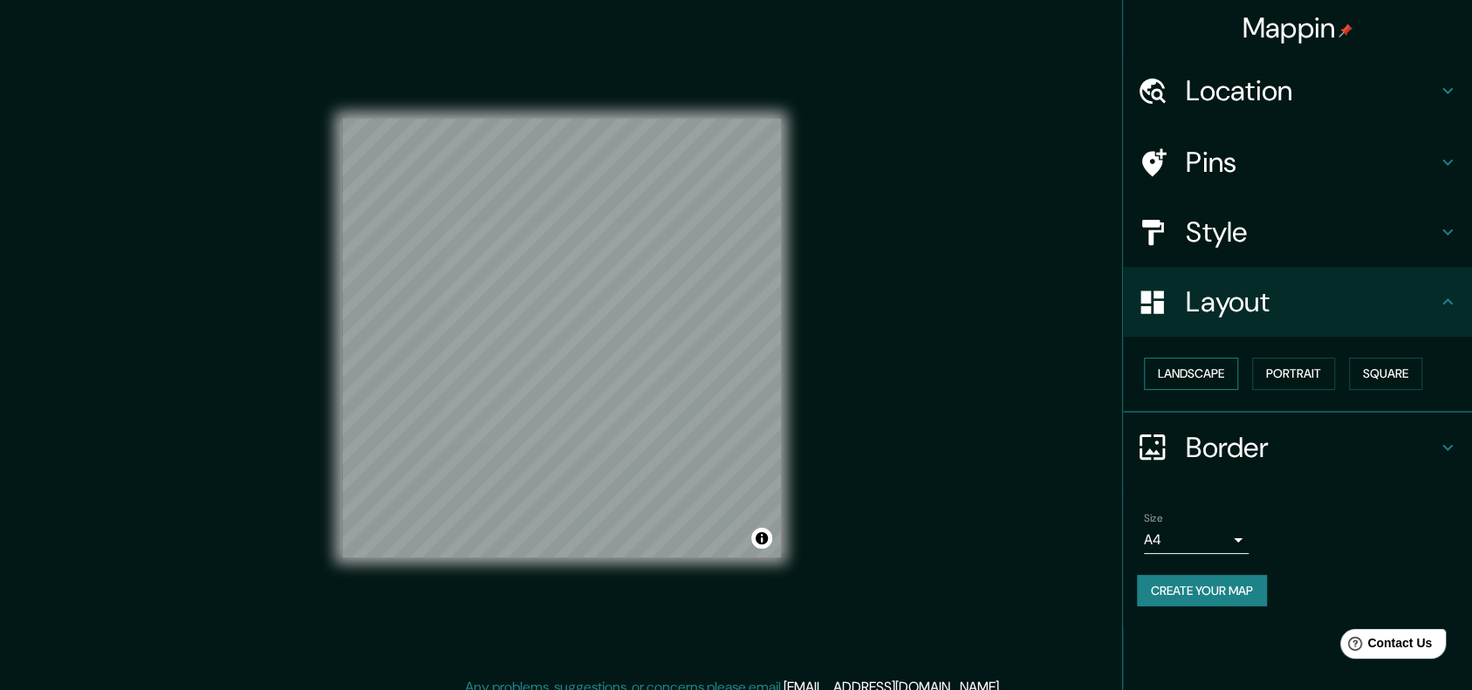
click at [1224, 372] on button "Landscape" at bounding box center [1191, 374] width 94 height 32
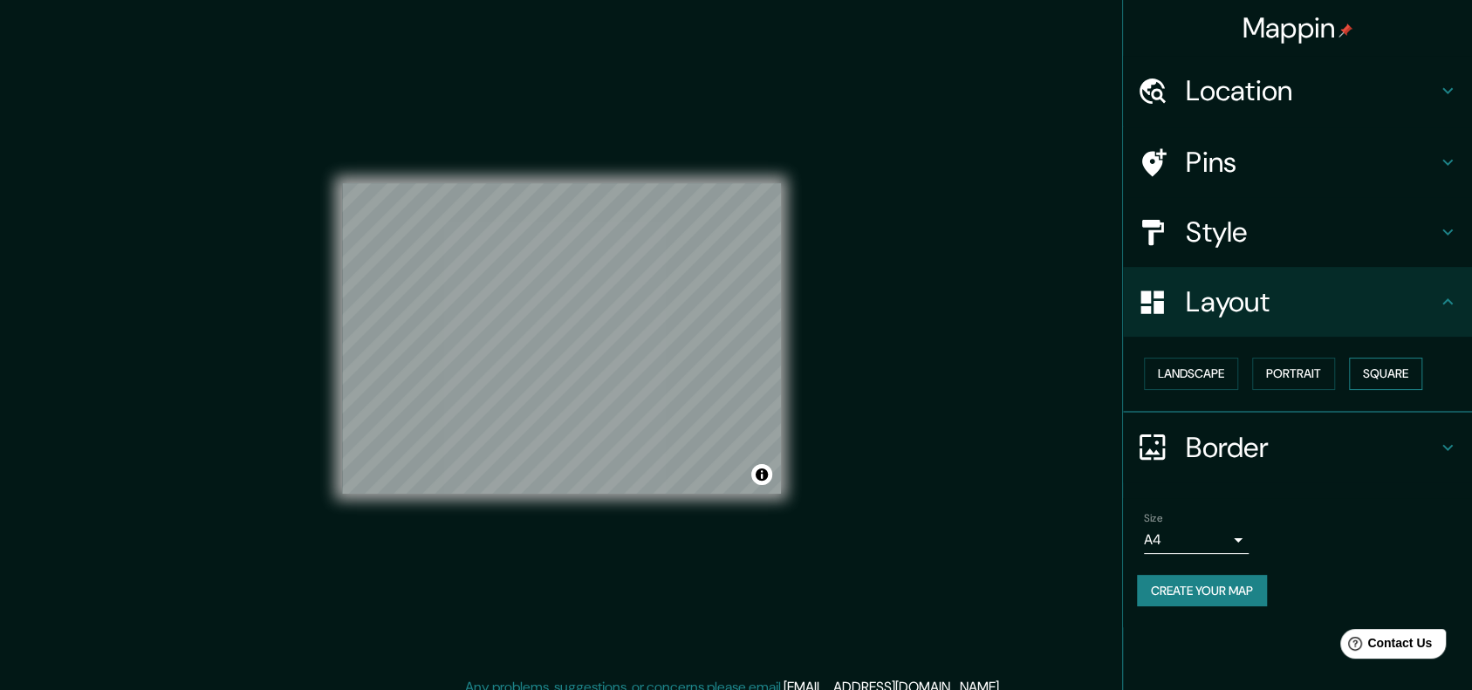
click at [1387, 370] on button "Square" at bounding box center [1385, 374] width 73 height 32
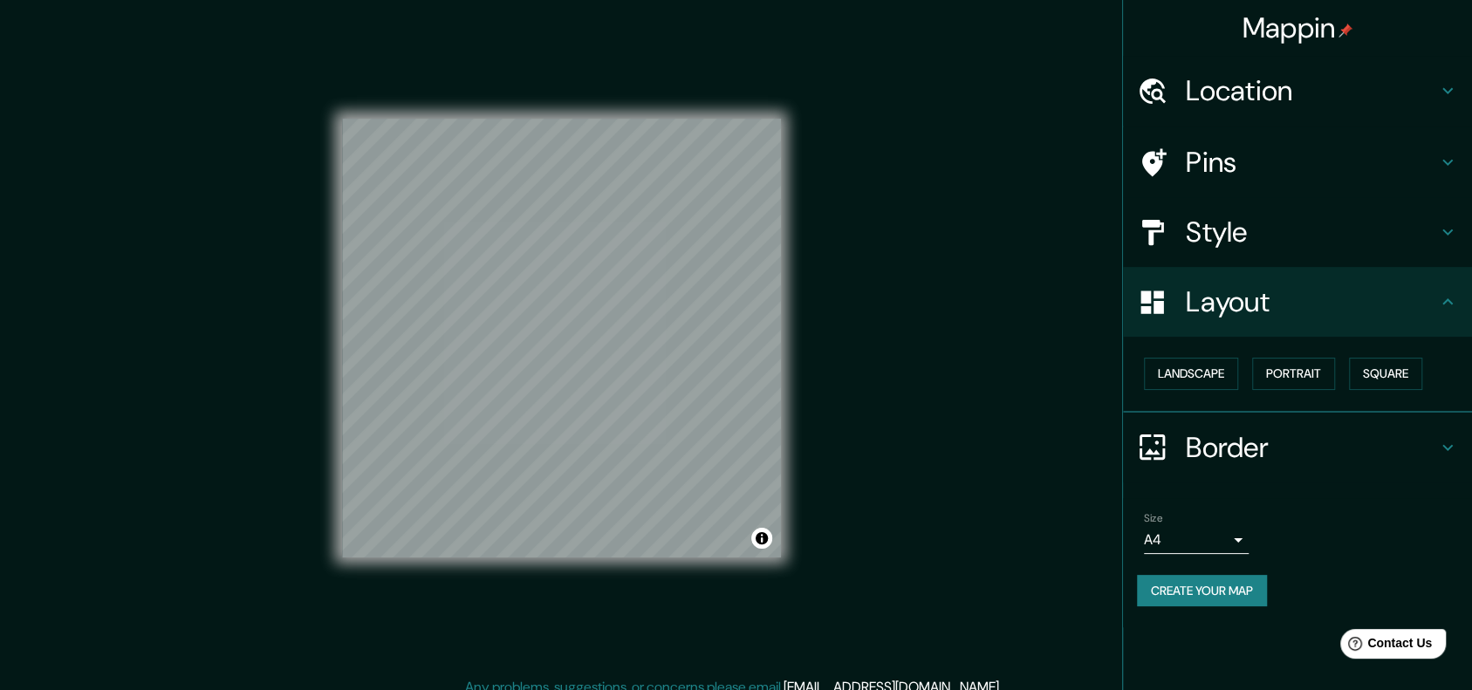
click at [1272, 249] on h4 "Style" at bounding box center [1310, 232] width 251 height 35
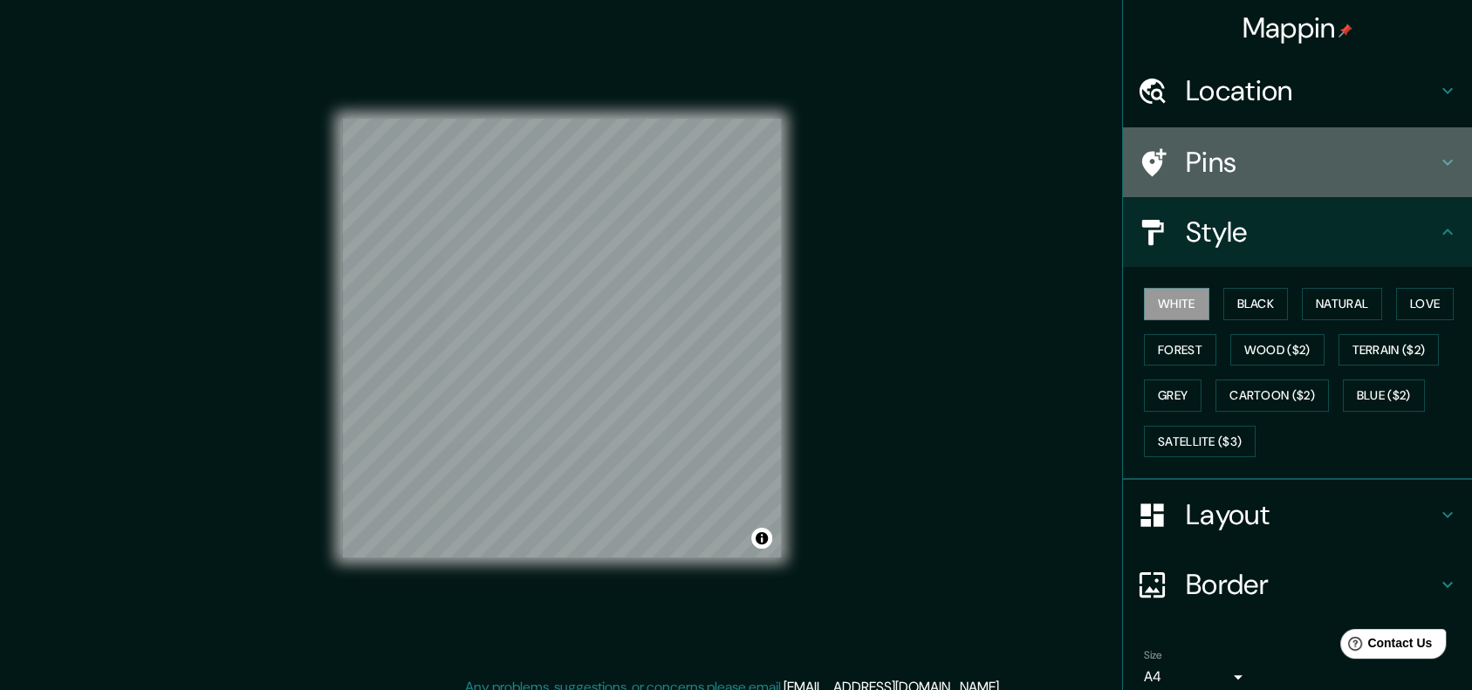
click at [1254, 174] on h4 "Pins" at bounding box center [1310, 162] width 251 height 35
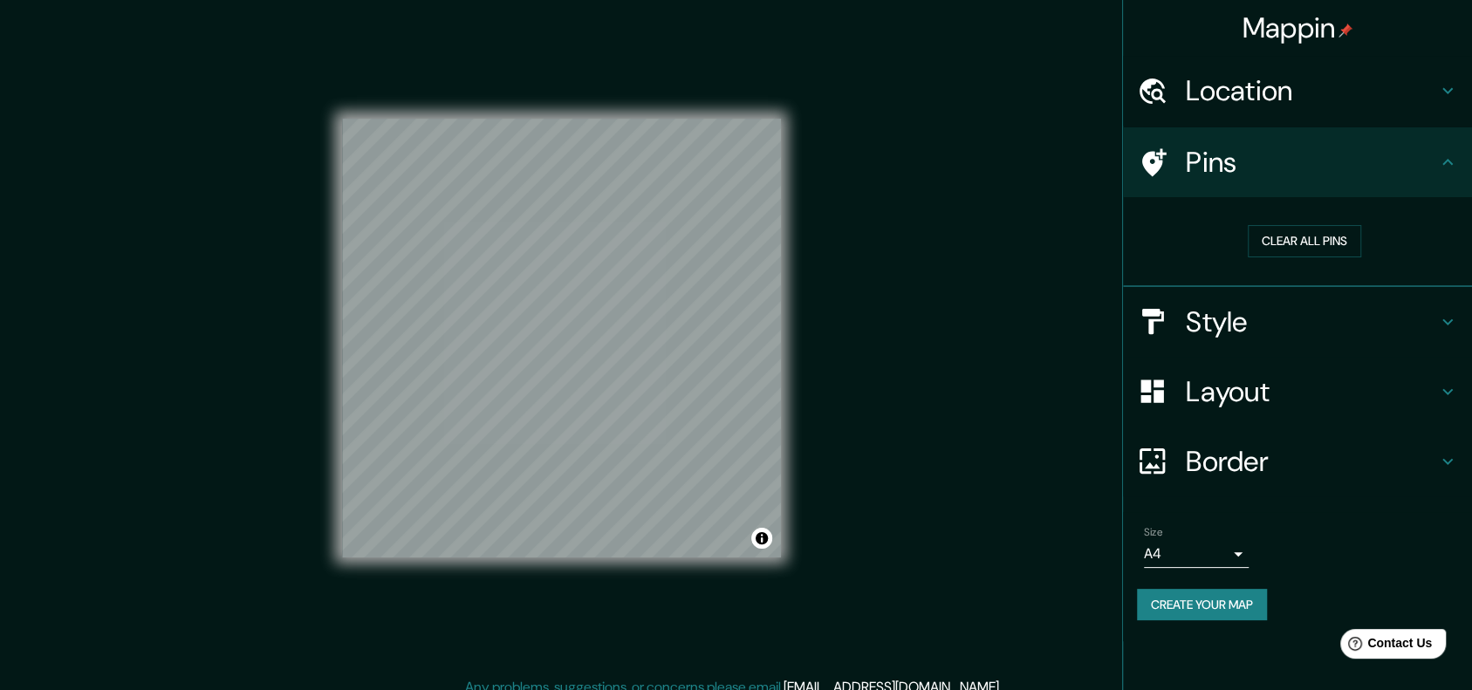
click at [1254, 174] on h4 "Pins" at bounding box center [1310, 162] width 251 height 35
